Goal: Transaction & Acquisition: Purchase product/service

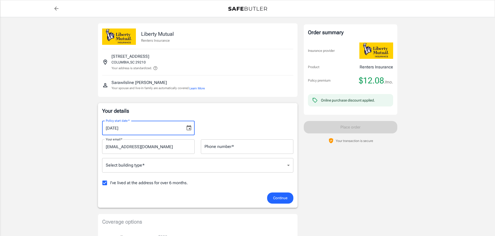
click at [115, 129] on input "[DATE]" at bounding box center [141, 128] width 79 height 15
type input "[DATE]"
click at [225, 124] on div "Policy start date   * [DATE] Policy start date   *" at bounding box center [197, 126] width 197 height 19
click at [106, 182] on input "I've lived at the address for over 6 months." at bounding box center [104, 183] width 11 height 11
checkbox input "false"
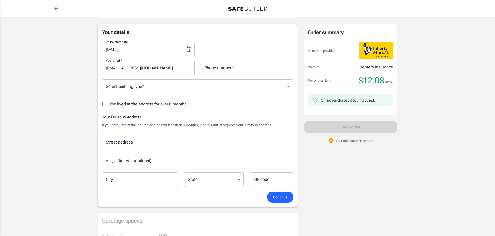
scroll to position [80, 0]
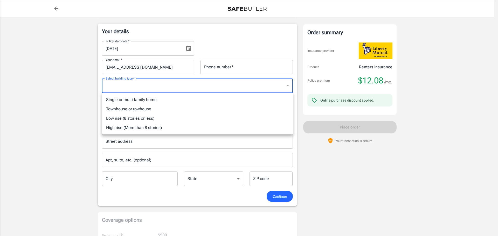
click at [168, 88] on body "Policy premium $ 12.08 /mo Liberty Mutual Renters Insurance [STREET_ADDRESS] Yo…" at bounding box center [249, 204] width 498 height 569
click at [164, 117] on li "Low rise (8 stories or less)" at bounding box center [197, 118] width 191 height 9
type input "lowrise"
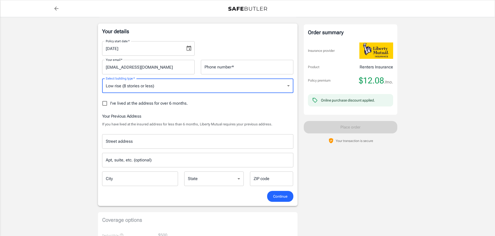
click at [153, 142] on input "Street address" at bounding box center [197, 142] width 186 height 10
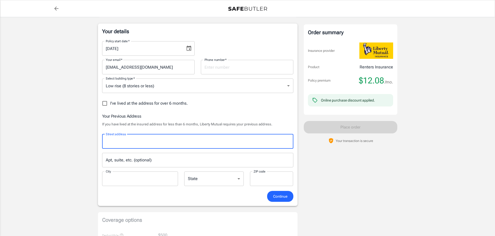
type input "[STREET_ADDRESS]"
type input "3478314187"
type input "yulee"
type input "32097"
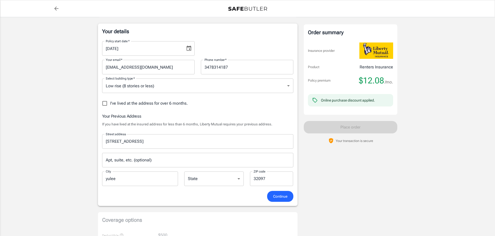
click at [198, 121] on div "Your Previous Address If you have lived at the insured address for less than 6 …" at bounding box center [197, 120] width 191 height 14
click at [278, 195] on span "Continue" at bounding box center [280, 197] width 14 height 6
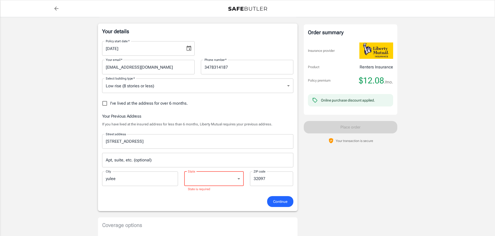
click at [229, 183] on select "[US_STATE] [US_STATE] [US_STATE] [US_STATE] [US_STATE] [US_STATE] [US_STATE] [U…" at bounding box center [213, 179] width 59 height 15
select select "FL"
click at [184, 172] on select "[US_STATE] [US_STATE] [US_STATE] [US_STATE] [US_STATE] [US_STATE] [US_STATE] [U…" at bounding box center [213, 179] width 59 height 15
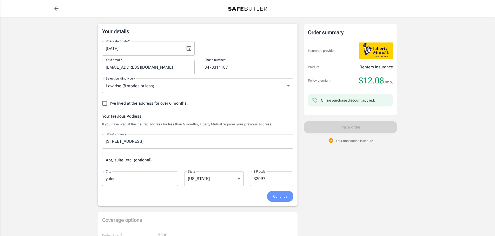
click at [276, 200] on button "Continue" at bounding box center [280, 196] width 26 height 11
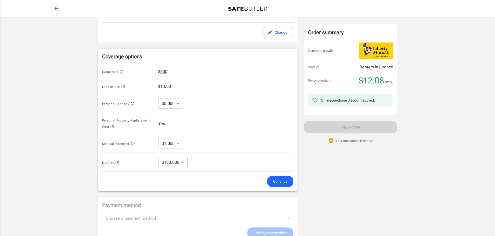
scroll to position [185, 0]
click at [273, 182] on span "Continue" at bounding box center [280, 181] width 14 height 6
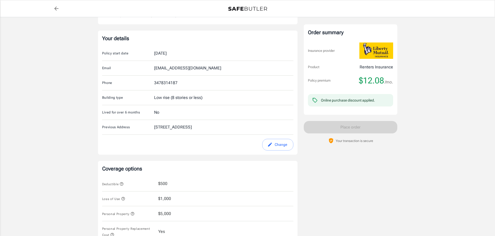
scroll to position [0, 0]
